Goal: Task Accomplishment & Management: Complete application form

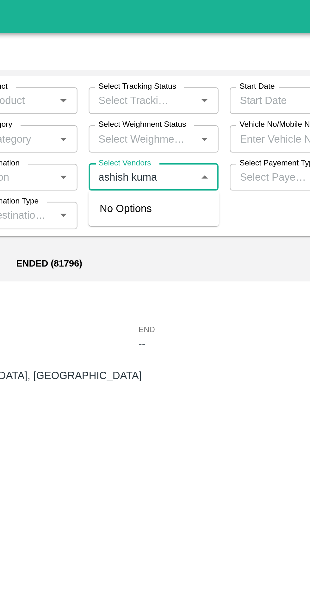
type input "[PERSON_NAME]"
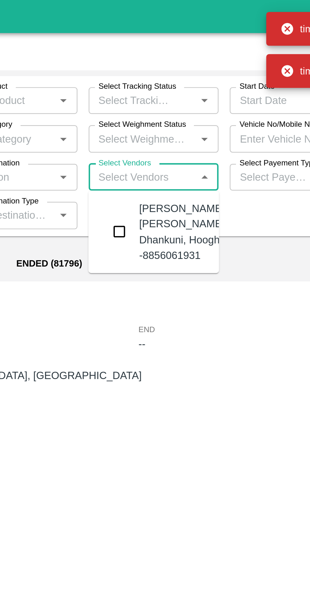
click at [169, 114] on div "[PERSON_NAME] [PERSON_NAME]-Dhankuni, Hooghly -8856061931" at bounding box center [176, 105] width 40 height 28
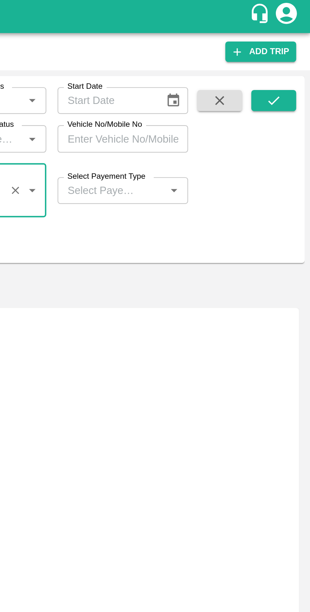
click at [292, 50] on icon "submit" at bounding box center [294, 46] width 7 height 7
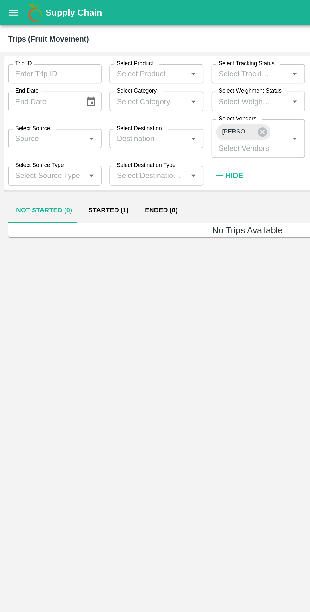
click at [73, 133] on button "Started (1)" at bounding box center [67, 132] width 35 height 15
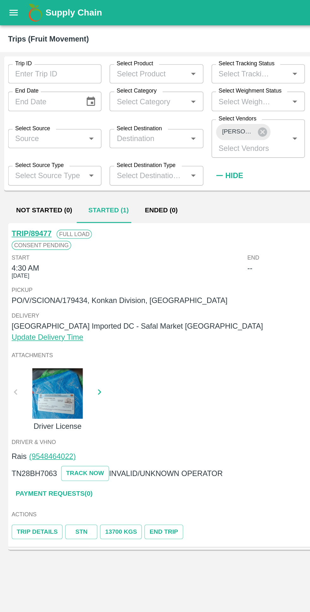
click at [46, 311] on link "Payment Requests( 0 )" at bounding box center [33, 309] width 53 height 11
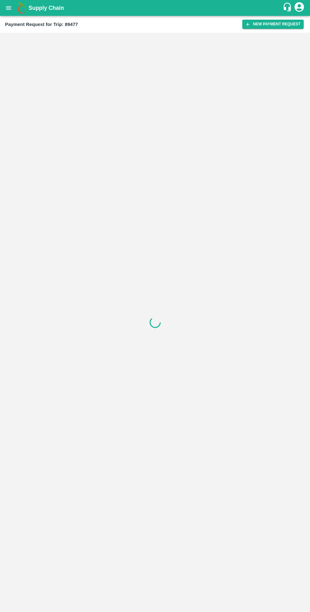
click at [257, 26] on button "New Payment Request" at bounding box center [273, 24] width 61 height 9
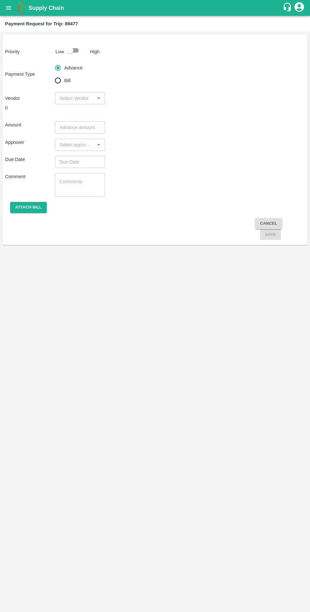
click at [69, 51] on input "checkbox" at bounding box center [70, 50] width 36 height 12
click at [71, 48] on input "checkbox" at bounding box center [77, 50] width 36 height 12
checkbox input "false"
click at [75, 98] on input "input" at bounding box center [75, 98] width 36 height 8
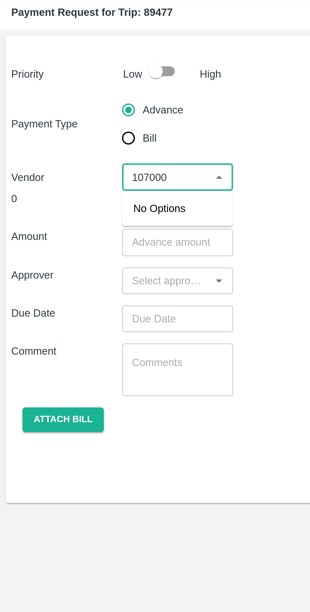
type input "107000"
click at [124, 125] on div "Amount ​" at bounding box center [155, 127] width 300 height 12
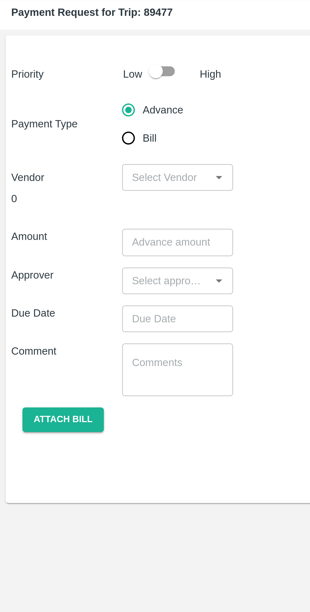
click at [79, 99] on input "input" at bounding box center [75, 98] width 36 height 8
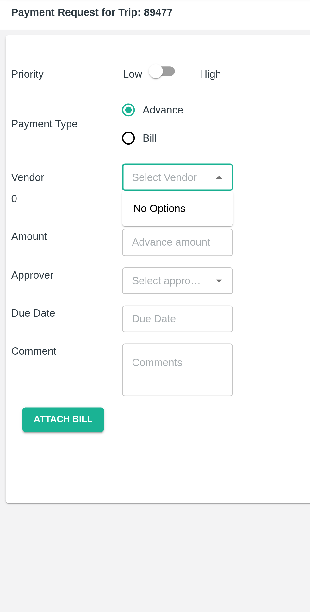
click at [124, 98] on div "Vendor ​" at bounding box center [155, 98] width 300 height 12
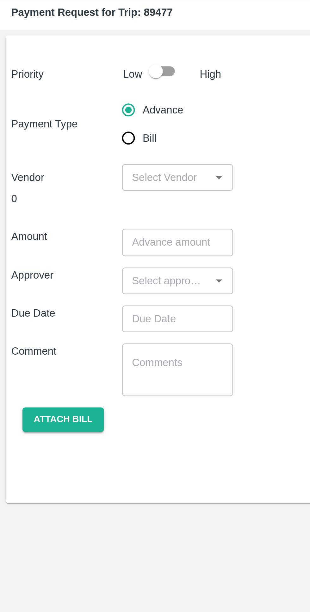
click at [75, 99] on input "input" at bounding box center [75, 98] width 36 height 8
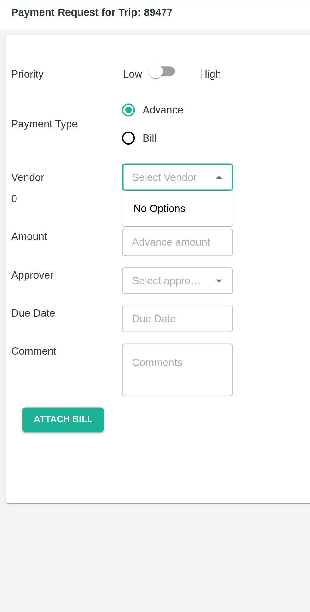
click at [72, 47] on input "checkbox" at bounding box center [70, 50] width 36 height 12
checkbox input "true"
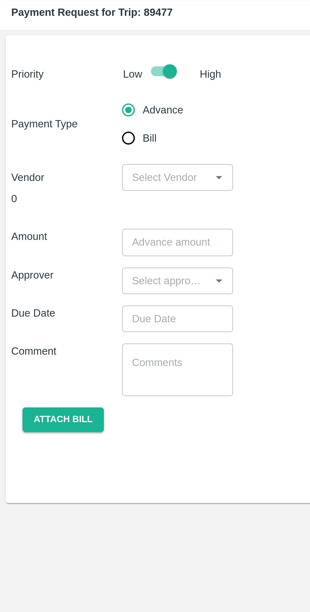
click at [68, 97] on input "input" at bounding box center [75, 98] width 36 height 8
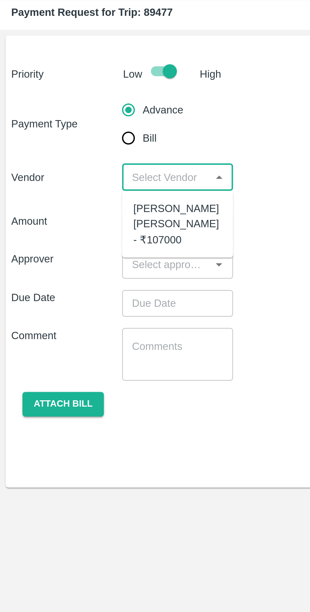
click at [78, 123] on div "ASHISH KUMAR CHOUBEY - ₹107000" at bounding box center [80, 119] width 40 height 21
type input "ASHISH KUMAR CHOUBEY - ₹107000"
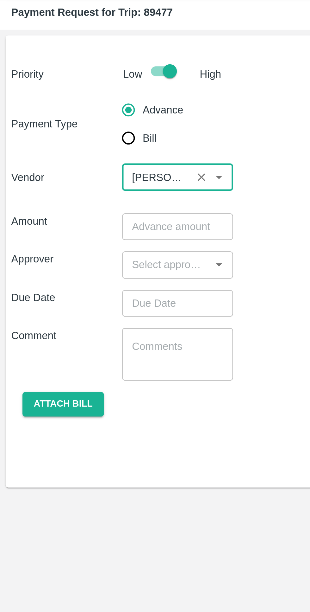
click at [77, 125] on input "number" at bounding box center [80, 120] width 50 height 12
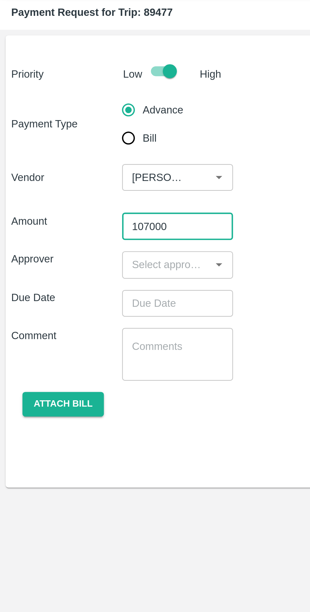
type input "107000"
click at [64, 136] on input "input" at bounding box center [75, 137] width 36 height 8
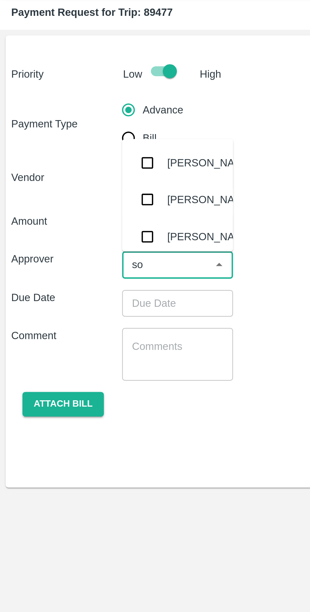
type input "son"
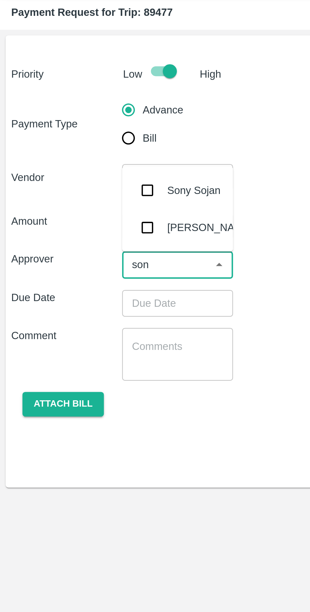
click at [63, 117] on input "checkbox" at bounding box center [66, 120] width 13 height 13
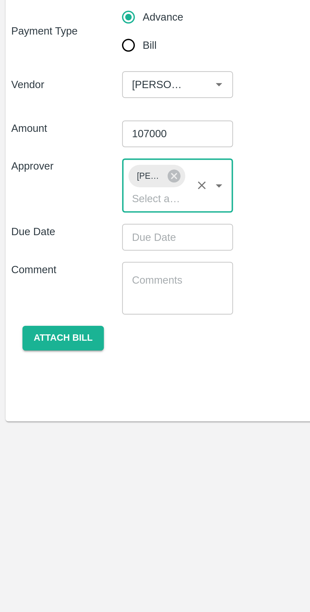
click at [89, 165] on input "Choose date" at bounding box center [78, 167] width 46 height 12
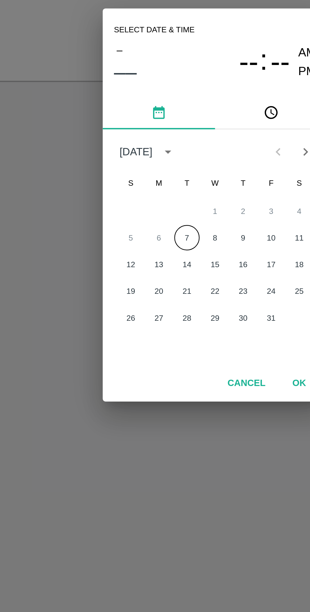
click at [143, 319] on button "7" at bounding box center [142, 320] width 11 height 11
type input "07/10/2025 12:00 AM"
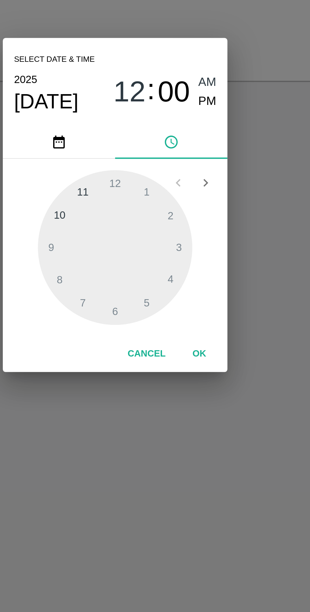
click at [200, 375] on button "OK" at bounding box center [193, 372] width 20 height 11
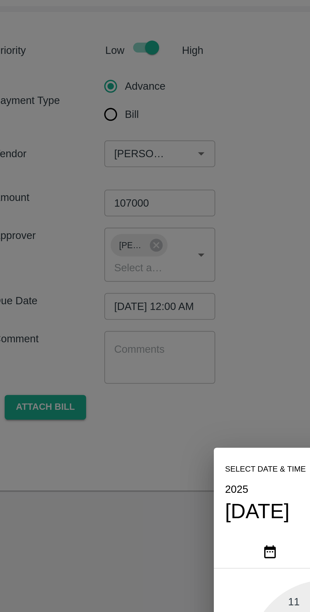
scroll to position [0, 5]
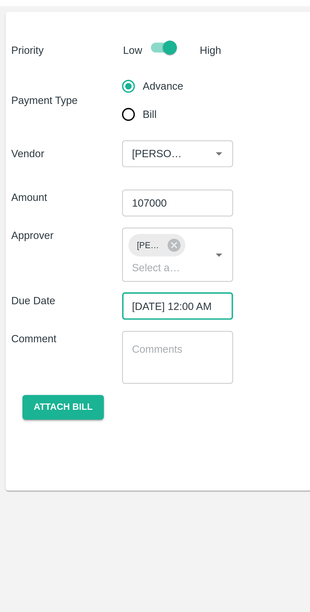
click at [32, 217] on button "Attach bill" at bounding box center [28, 212] width 37 height 11
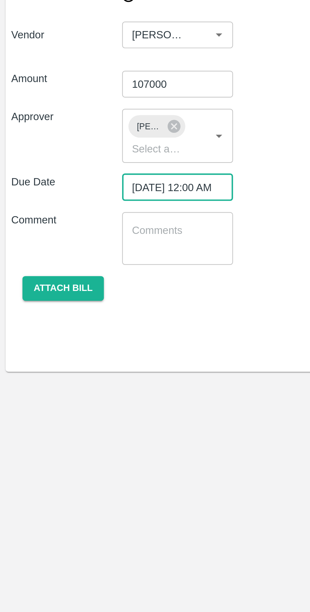
scroll to position [0, 0]
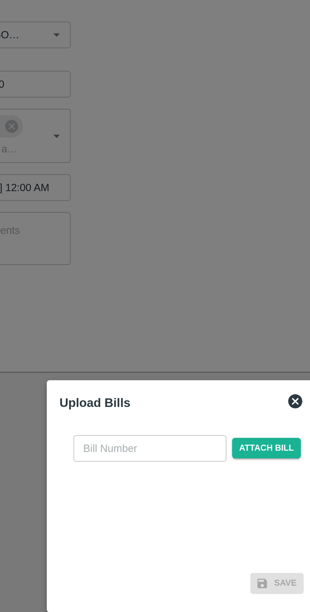
click at [190, 284] on span "Attach bill" at bounding box center [193, 284] width 31 height 9
click at [0, 0] on input "Attach bill" at bounding box center [0, 0] width 0 height 0
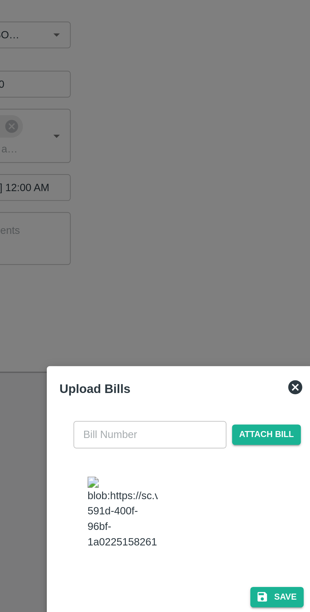
click at [130, 319] on img at bounding box center [129, 313] width 32 height 33
click at [130, 272] on input "text" at bounding box center [140, 278] width 69 height 12
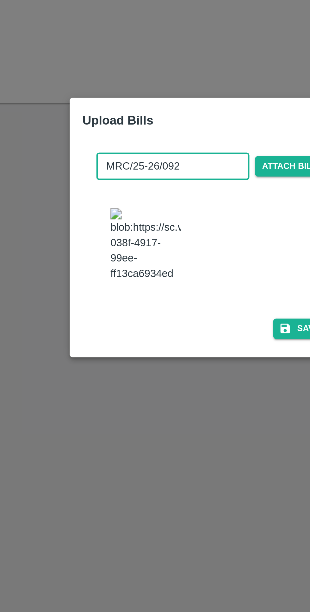
type input "MRC/25-26/0922"
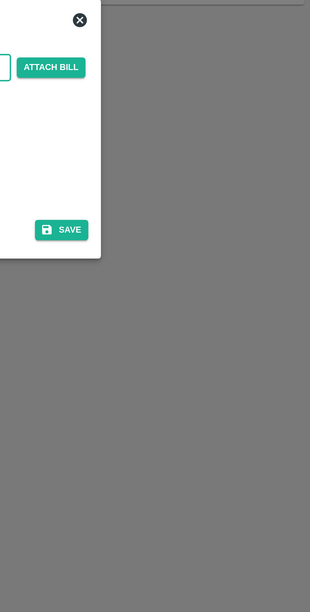
click at [203, 355] on button "Save" at bounding box center [198, 351] width 24 height 9
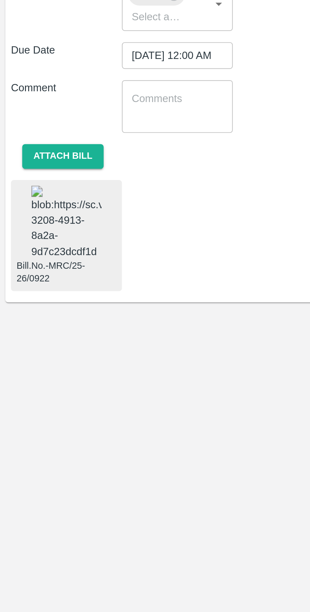
click at [18, 250] on img at bounding box center [30, 242] width 32 height 33
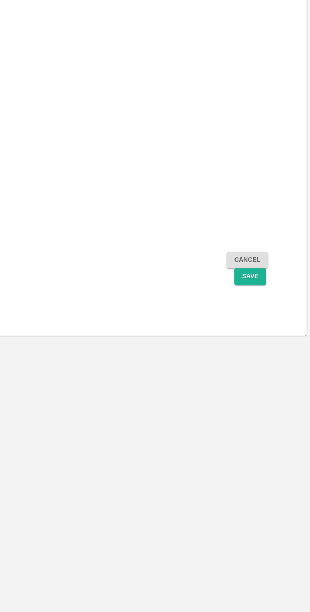
click at [276, 243] on button "Save" at bounding box center [270, 239] width 21 height 11
